Goal: Task Accomplishment & Management: Use online tool/utility

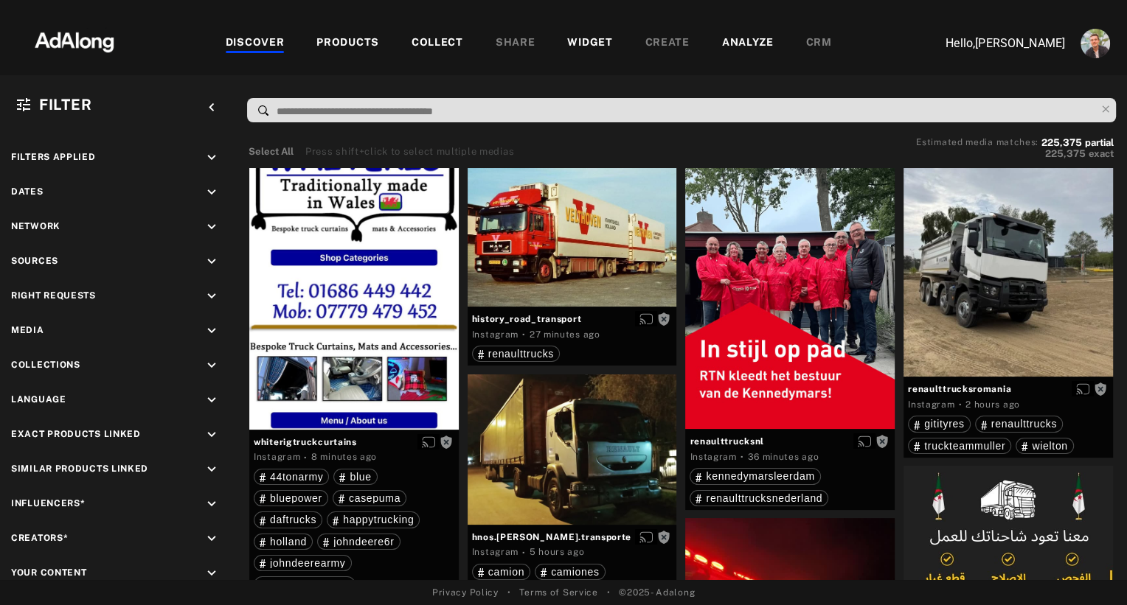
click at [573, 43] on div "WIDGET" at bounding box center [589, 44] width 45 height 18
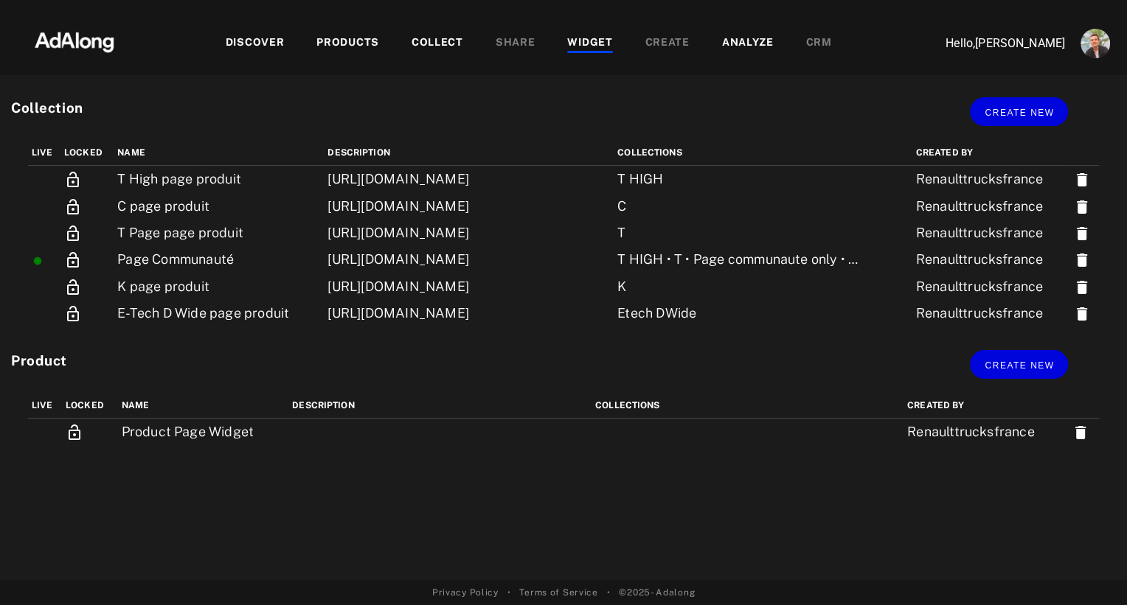
click at [359, 35] on div "PRODUCTS" at bounding box center [347, 44] width 63 height 18
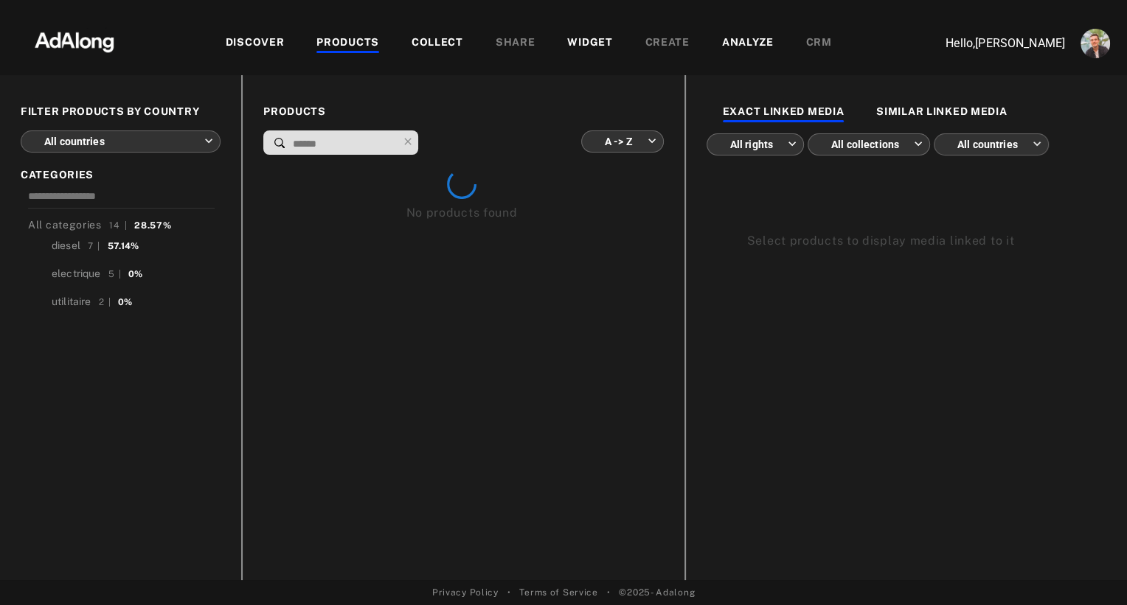
click at [159, 146] on body "DISCOVER PRODUCTS COLLECT SHARE WIDGET CREATE ANALYZE CRM Hello, [PERSON_NAME] …" at bounding box center [563, 302] width 1127 height 605
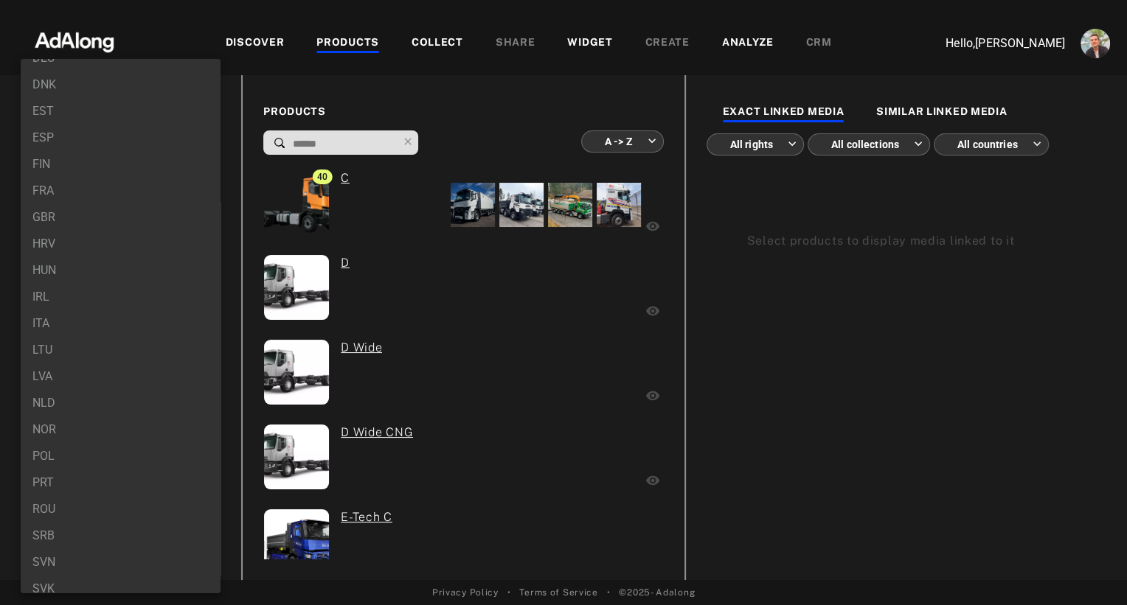
scroll to position [221, 0]
click at [143, 309] on li "IRL" at bounding box center [121, 308] width 200 height 27
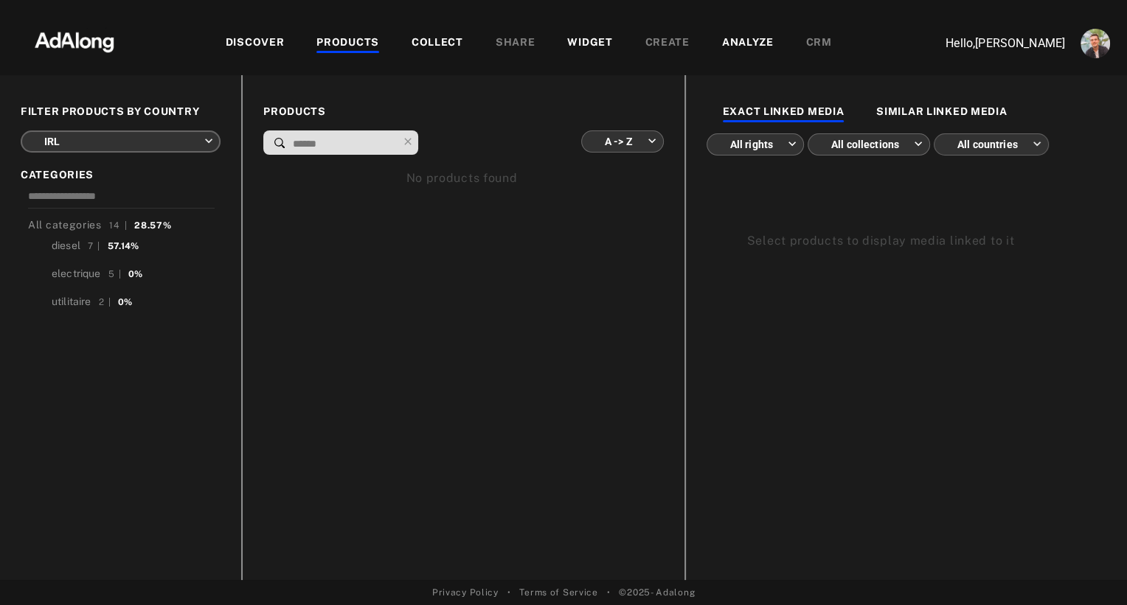
click at [145, 139] on body "DISCOVER PRODUCTS COLLECT SHARE WIDGET CREATE ANALYZE CRM Hello, [PERSON_NAME] …" at bounding box center [563, 302] width 1127 height 605
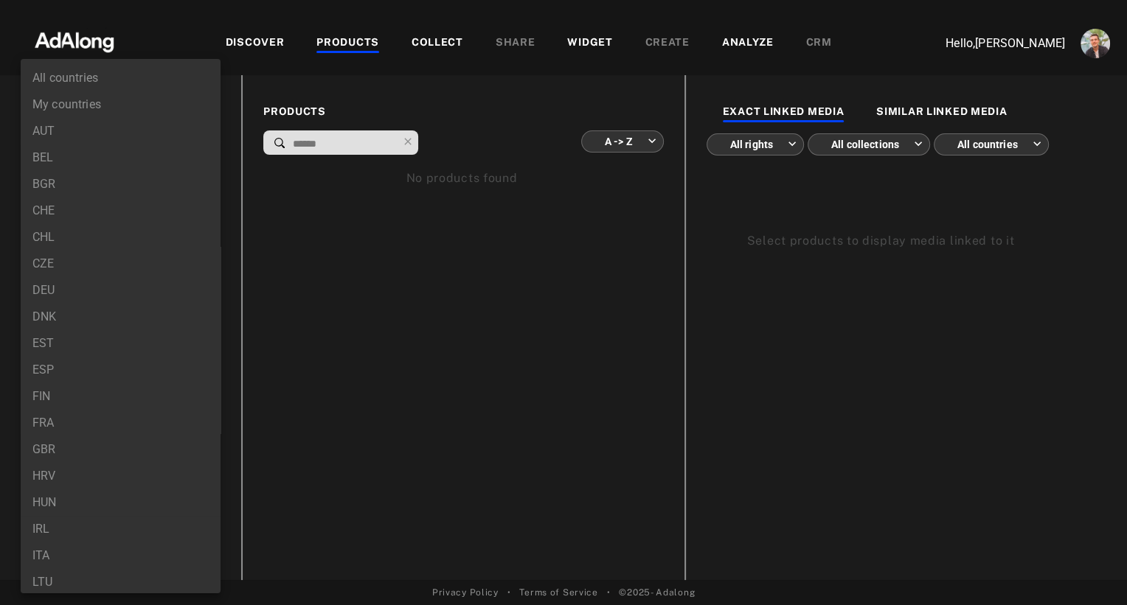
click at [86, 170] on li "BEL" at bounding box center [121, 158] width 200 height 27
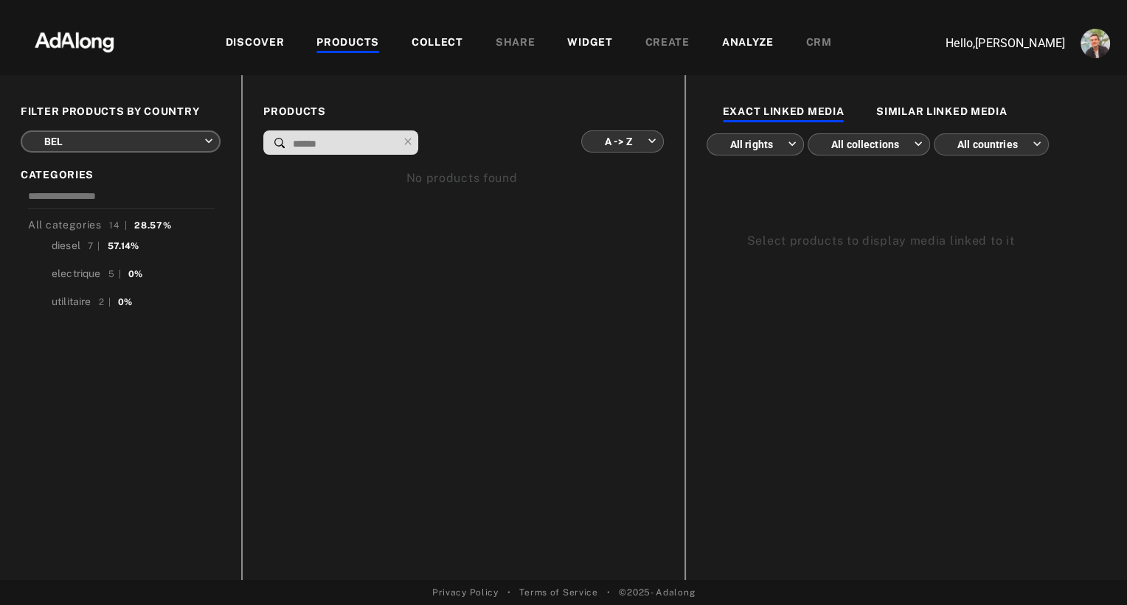
click at [122, 141] on body "DISCOVER PRODUCTS COLLECT SHARE WIDGET CREATE ANALYZE CRM Hello, [PERSON_NAME] …" at bounding box center [563, 302] width 1127 height 605
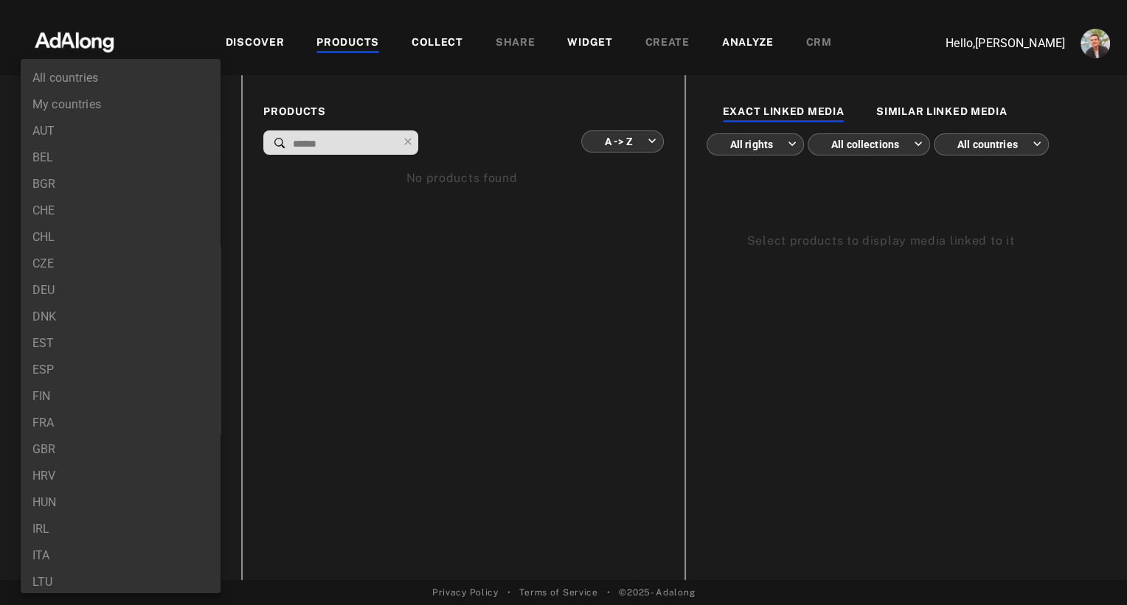
scroll to position [299, 0]
click at [63, 526] on li "SVK" at bounding box center [121, 522] width 200 height 27
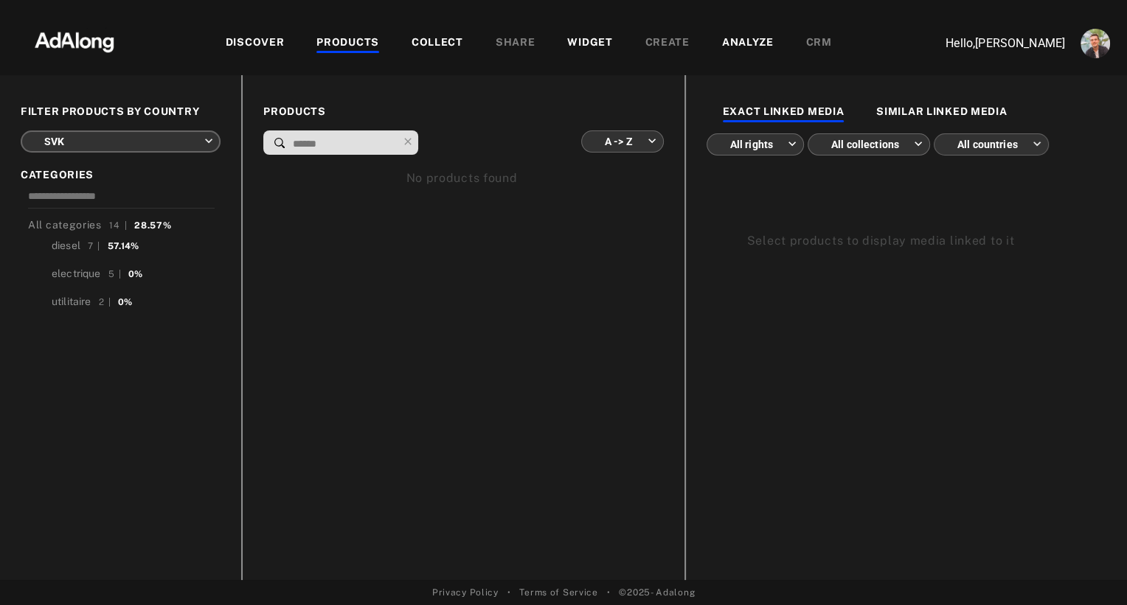
click at [97, 142] on body "DISCOVER PRODUCTS COLLECT SHARE WIDGET CREATE ANALYZE CRM Hello, [PERSON_NAME] …" at bounding box center [563, 302] width 1127 height 605
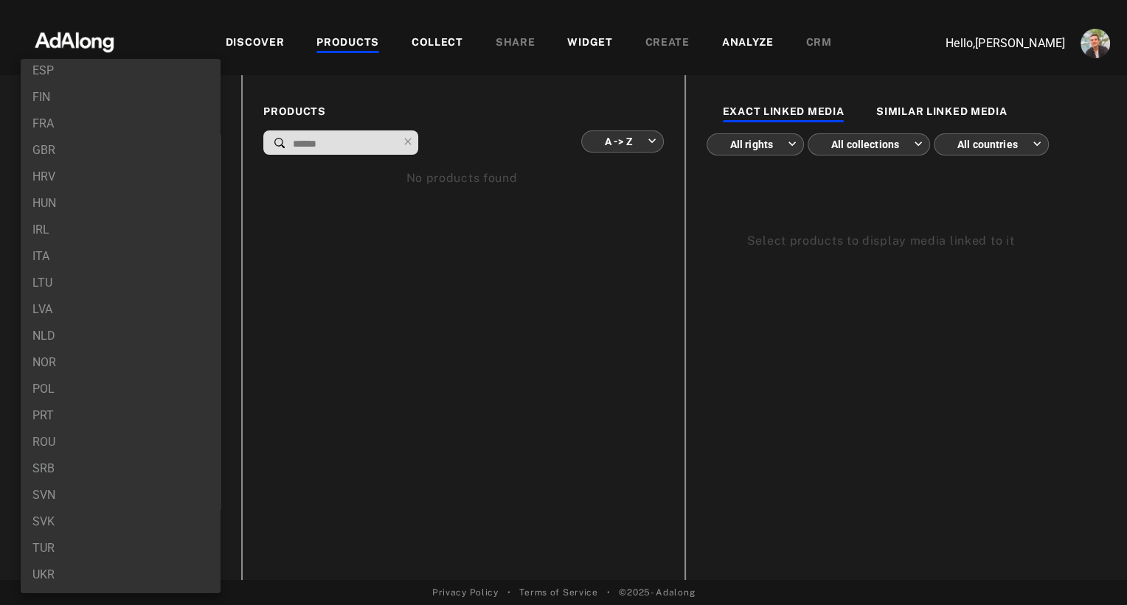
click at [80, 493] on li "SVN" at bounding box center [121, 495] width 200 height 27
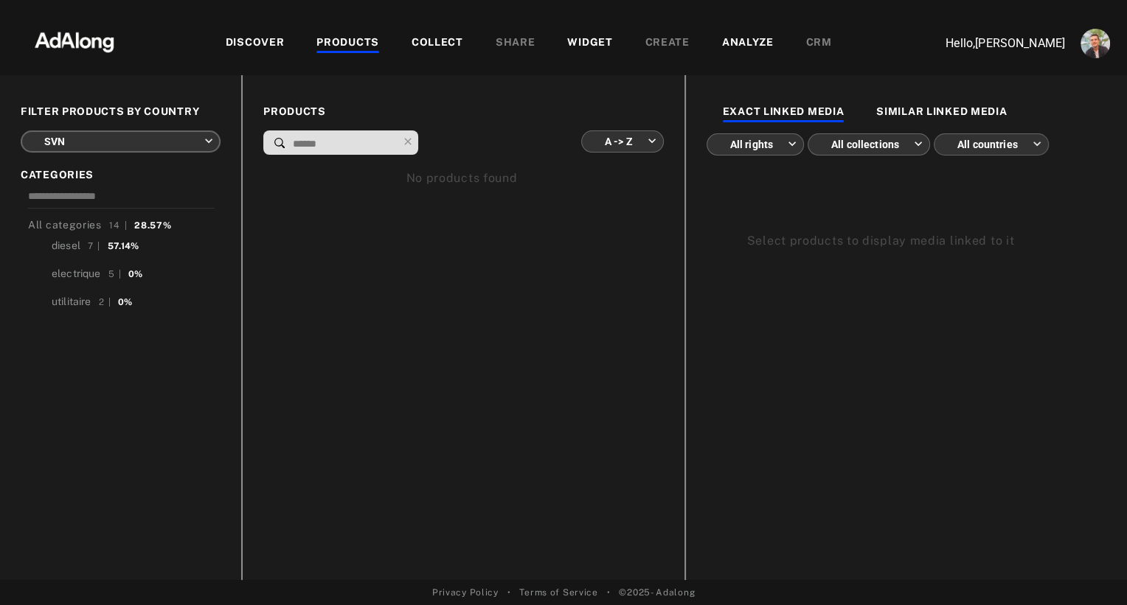
click at [102, 143] on body "DISCOVER PRODUCTS COLLECT SHARE WIDGET CREATE ANALYZE CRM Hello, [PERSON_NAME] …" at bounding box center [563, 302] width 1127 height 605
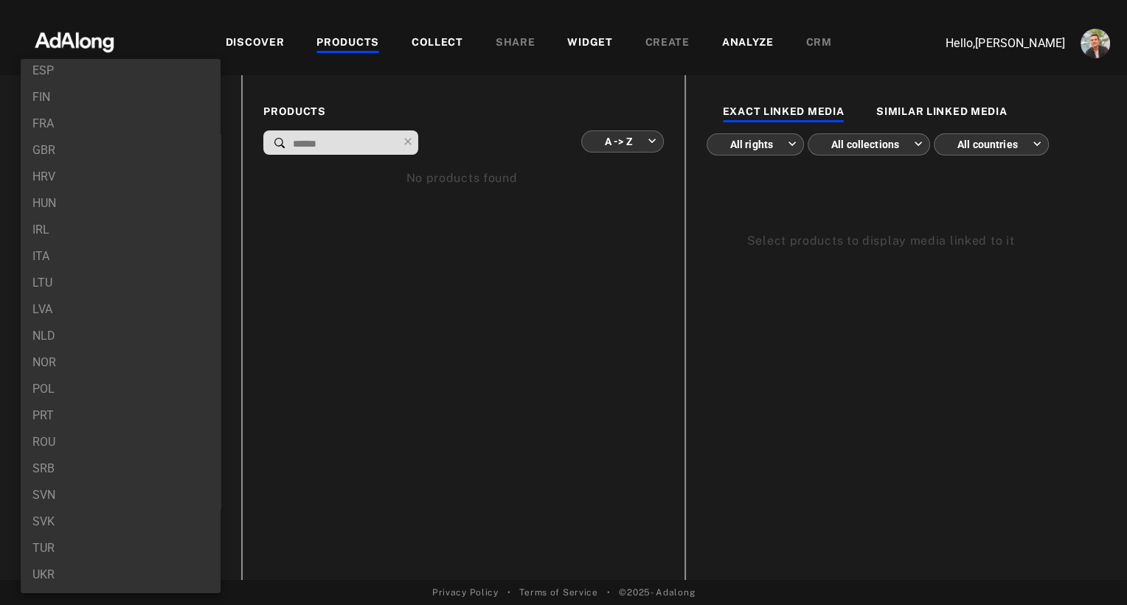
click at [106, 562] on li "UKR" at bounding box center [121, 575] width 200 height 27
type input "***"
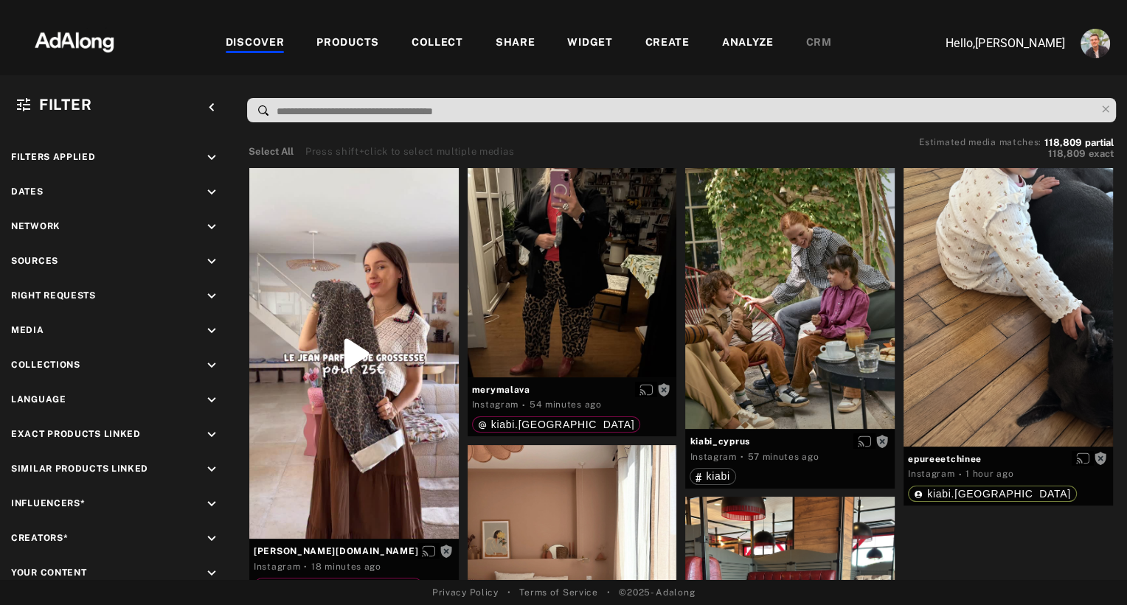
click at [569, 35] on div "WIDGET" at bounding box center [589, 44] width 45 height 18
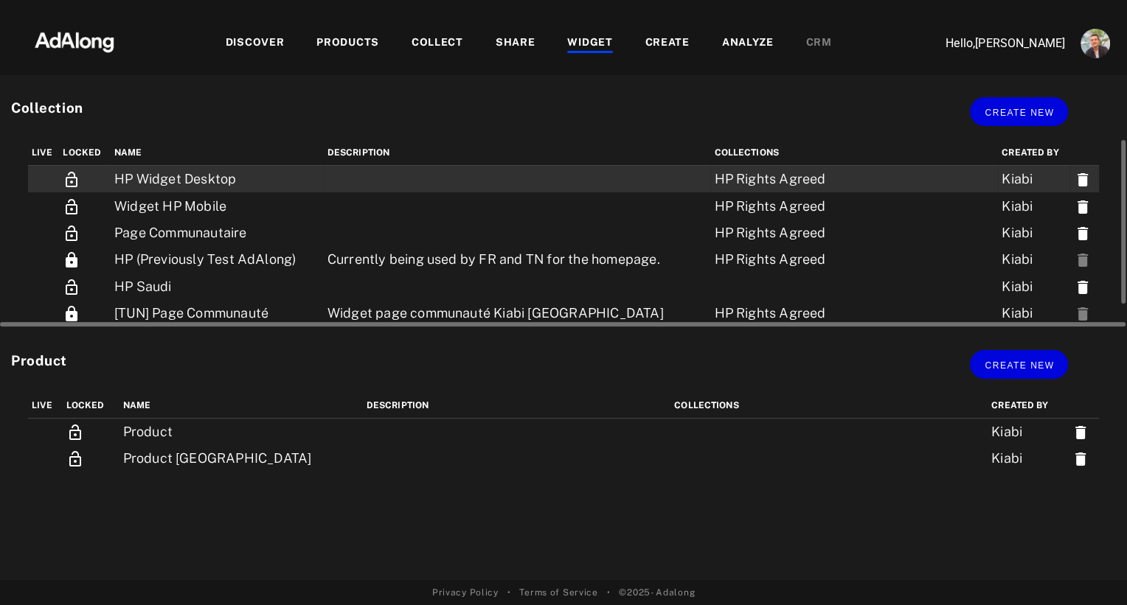
click at [386, 188] on td at bounding box center [517, 179] width 387 height 27
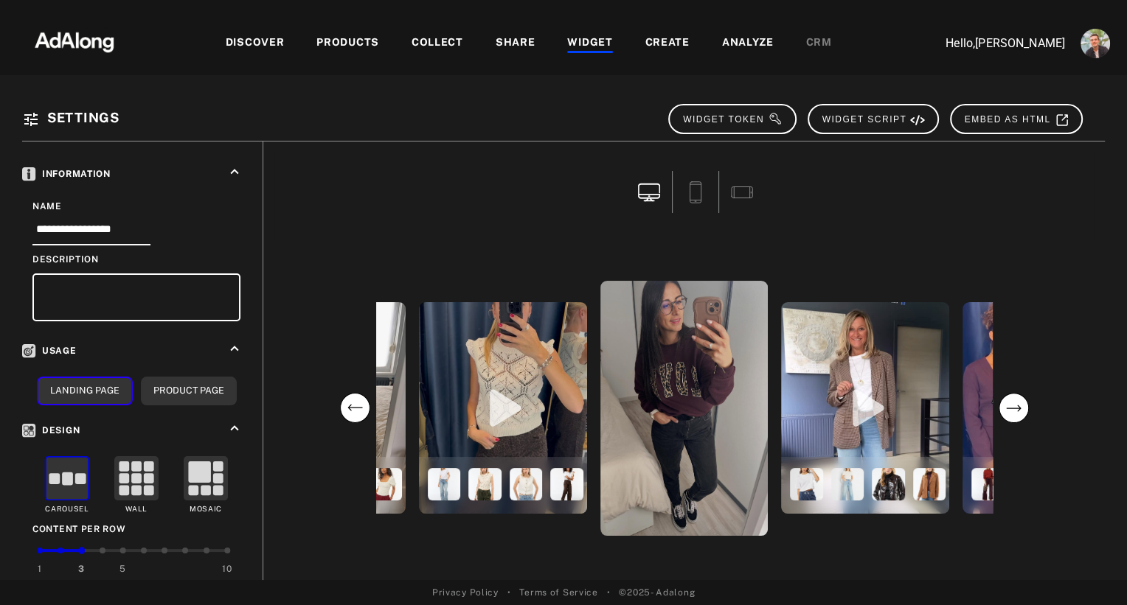
click at [591, 49] on div "WIDGET" at bounding box center [589, 44] width 45 height 18
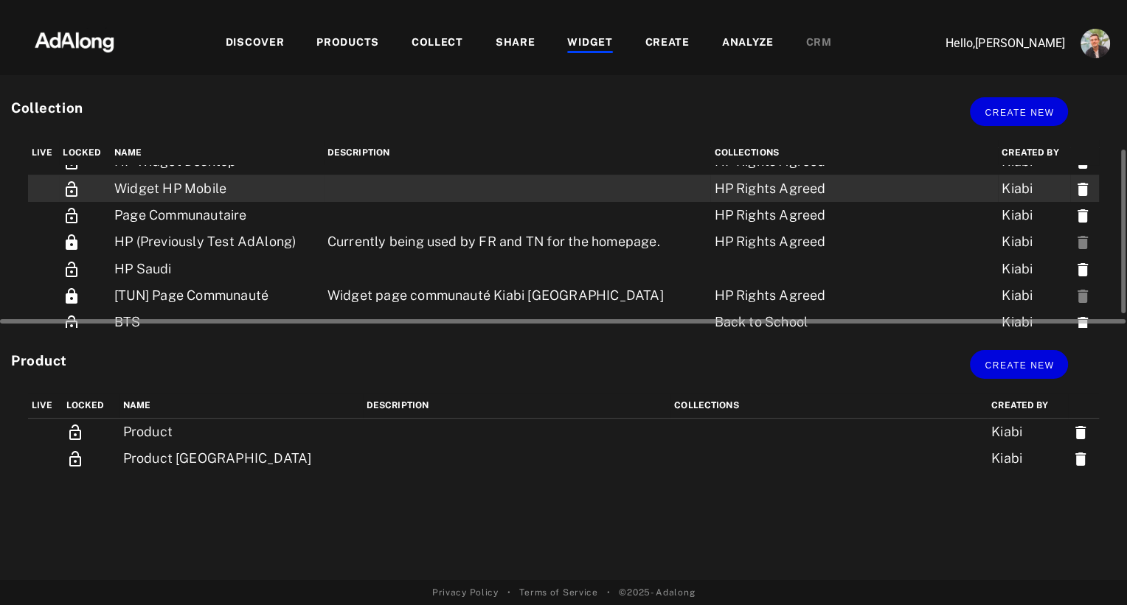
scroll to position [19, 0]
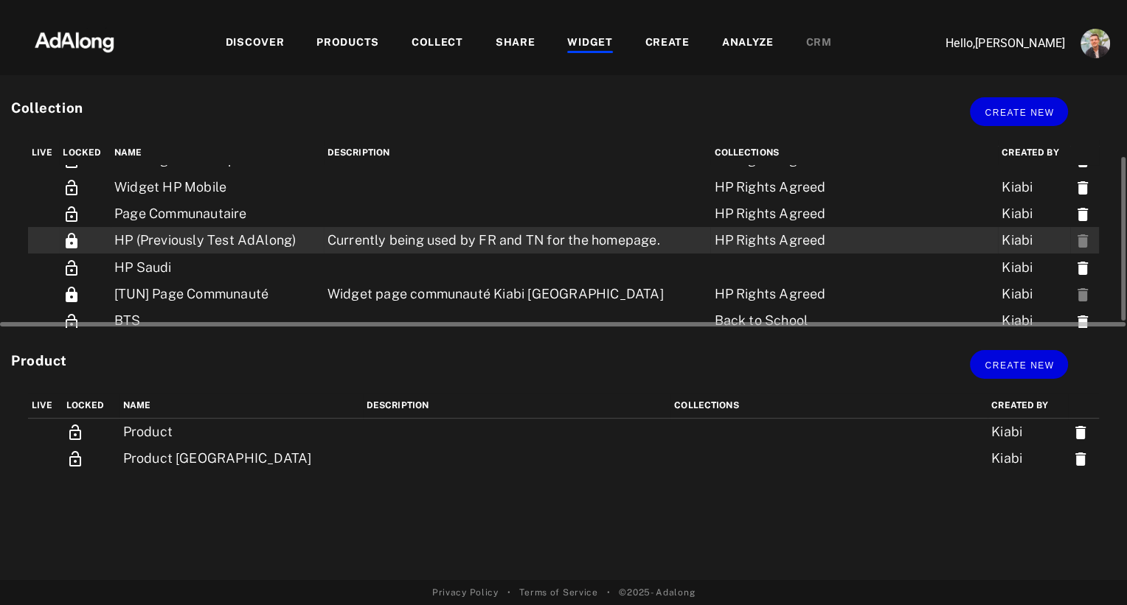
click at [240, 238] on td "HP (Previously Test AdAlong)" at bounding box center [217, 240] width 213 height 27
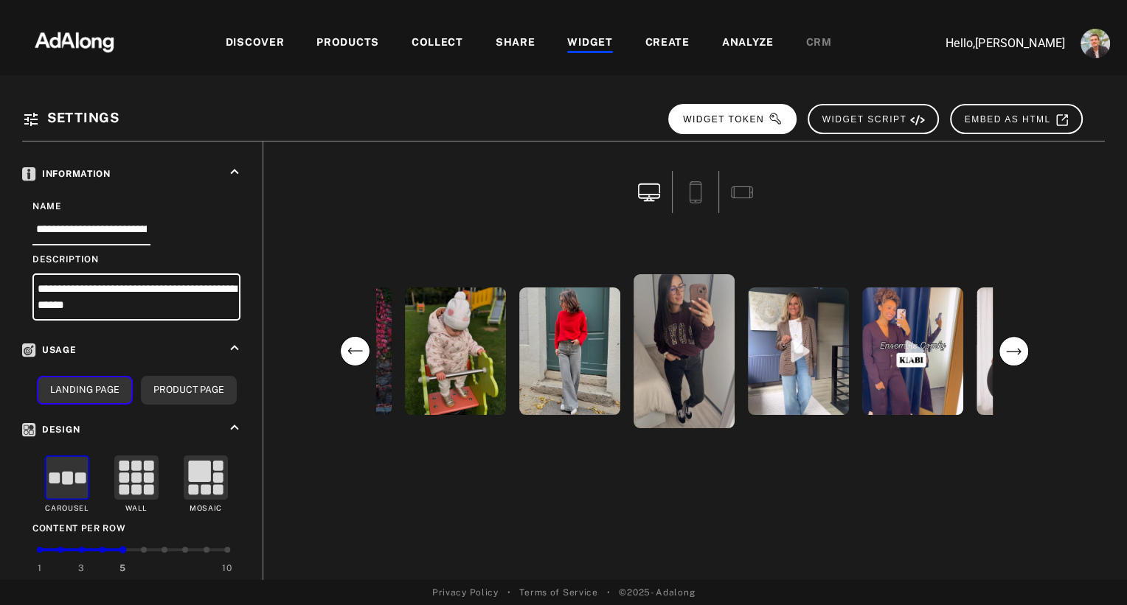
click at [743, 123] on span "WIDGET TOKEN" at bounding box center [733, 119] width 100 height 10
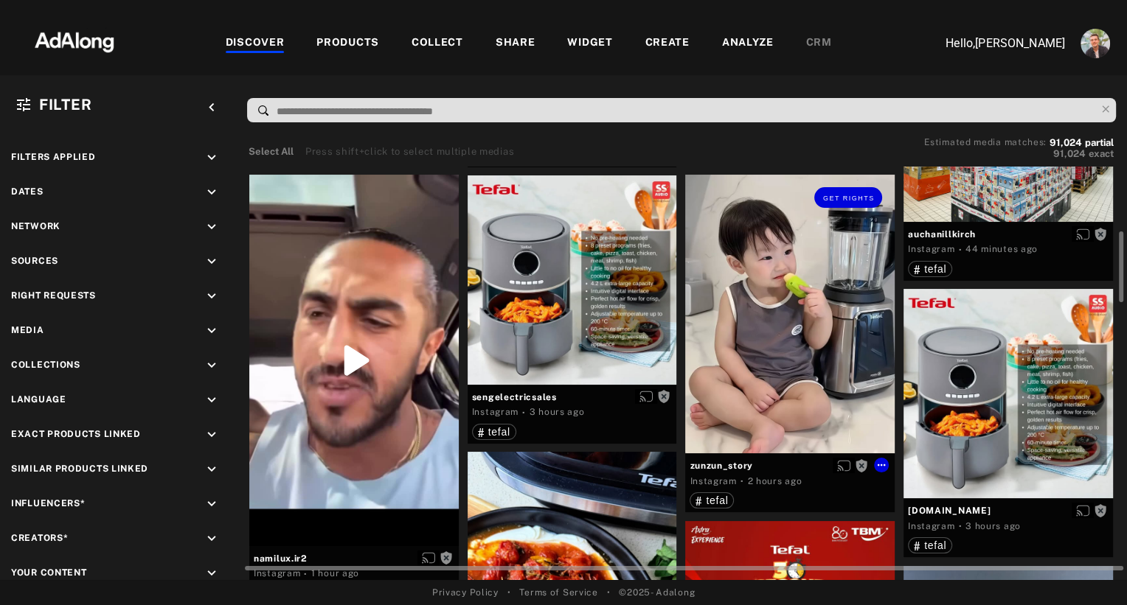
scroll to position [438, 0]
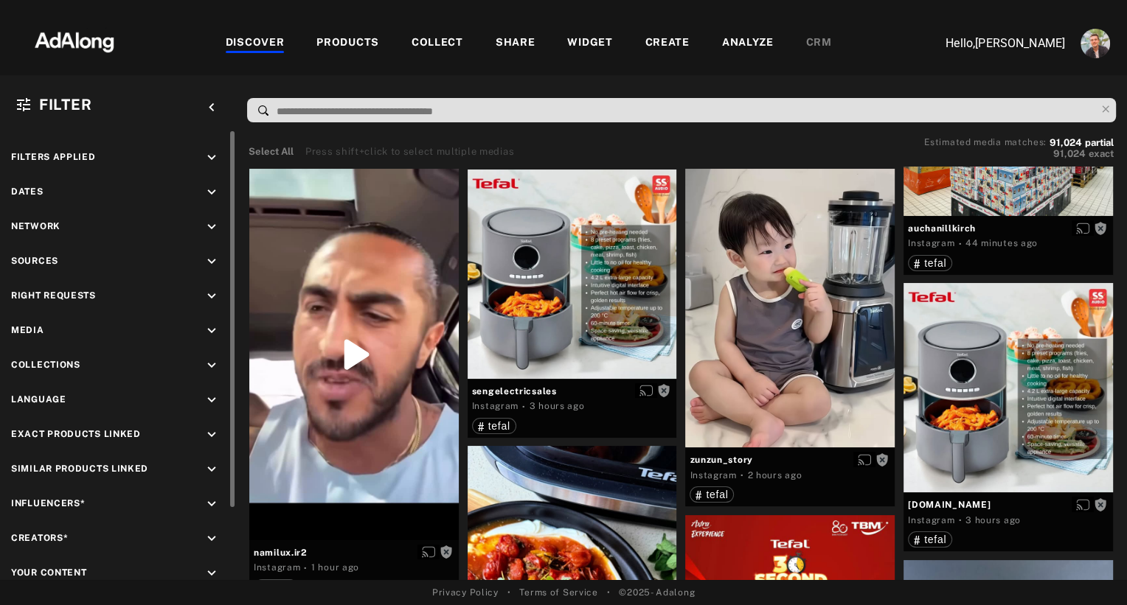
click at [208, 257] on icon "keyboard_arrow_down" at bounding box center [212, 262] width 16 height 16
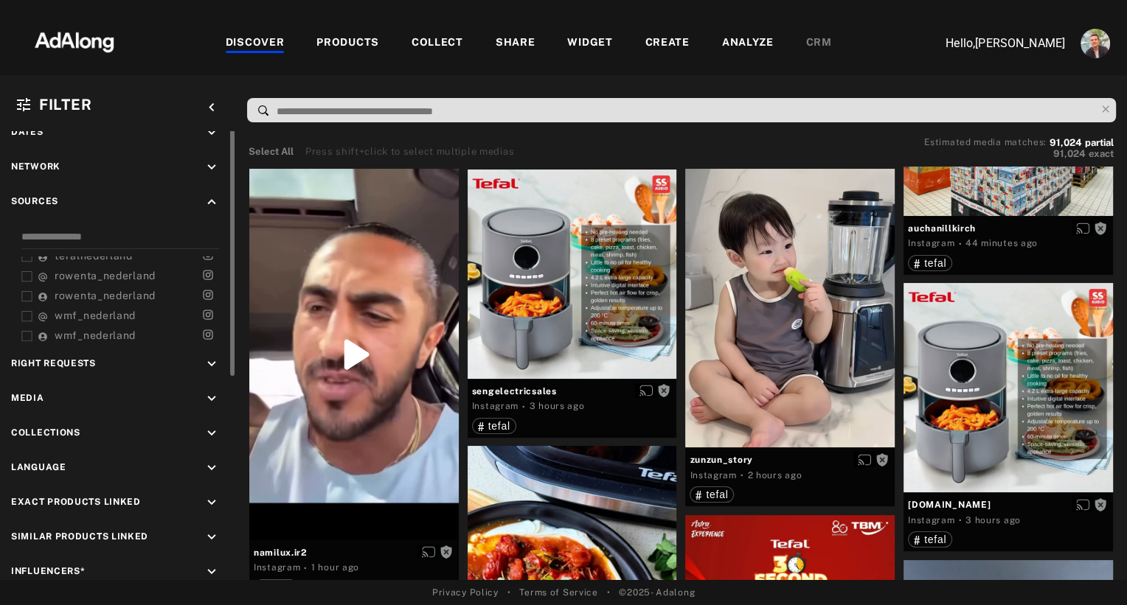
scroll to position [0, 0]
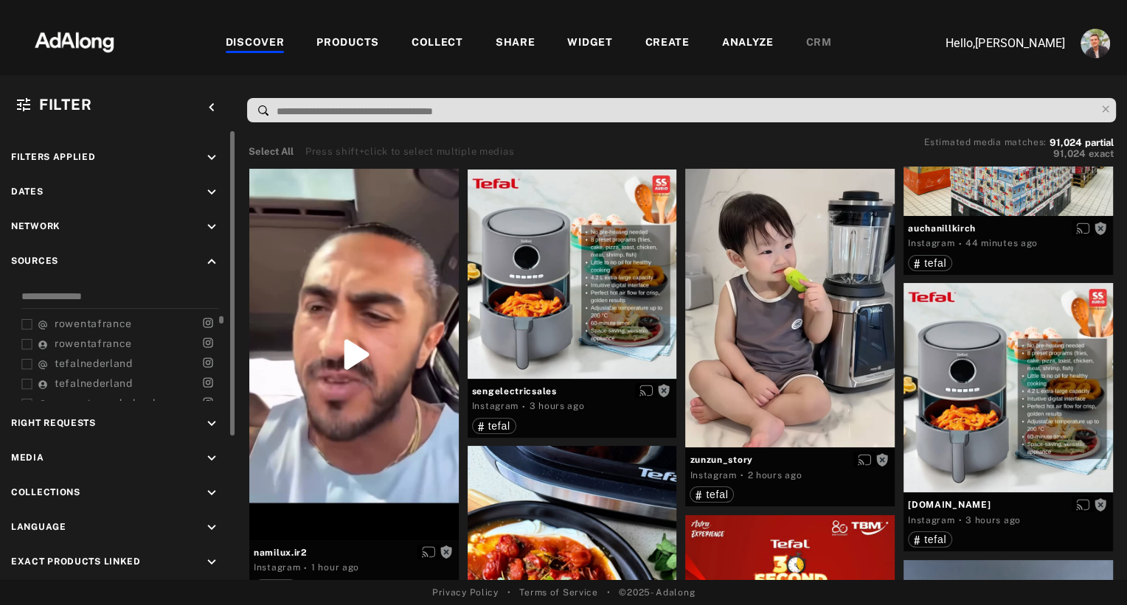
click at [22, 322] on icon at bounding box center [26, 324] width 11 height 11
click at [28, 339] on icon at bounding box center [26, 344] width 11 height 11
click at [27, 359] on icon at bounding box center [26, 364] width 11 height 11
click at [26, 379] on icon at bounding box center [26, 384] width 11 height 11
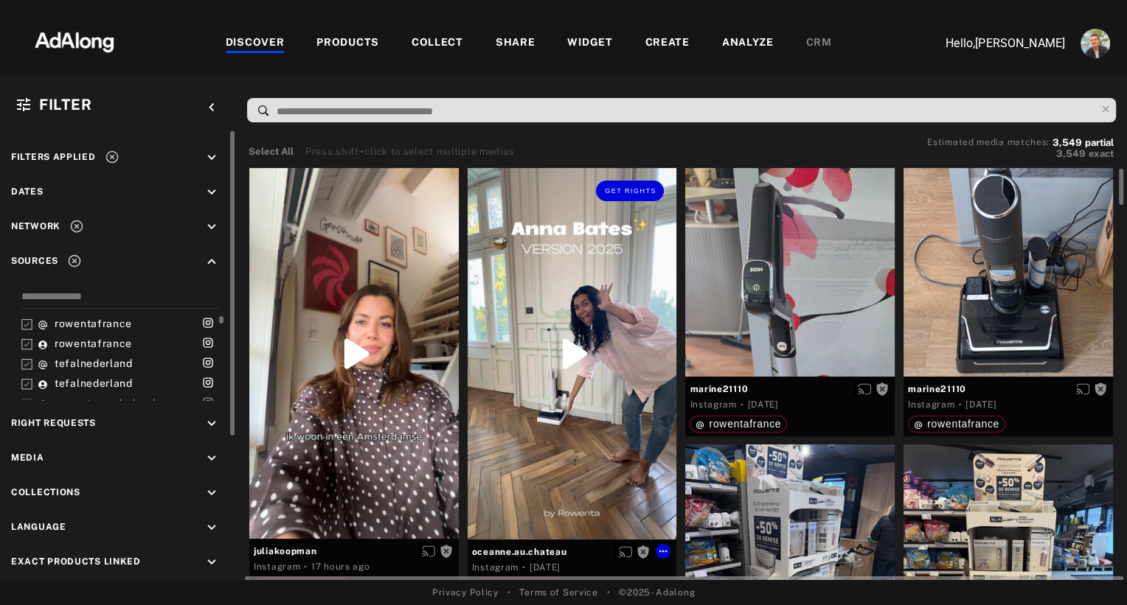
scroll to position [2, 0]
